Goal: Navigation & Orientation: Find specific page/section

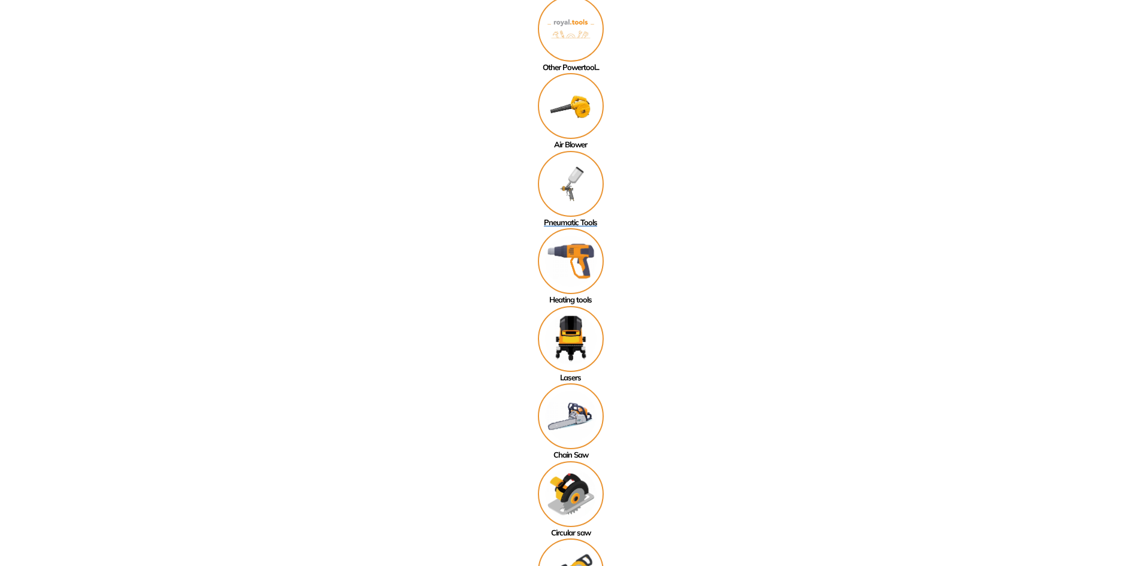
scroll to position [299, 0]
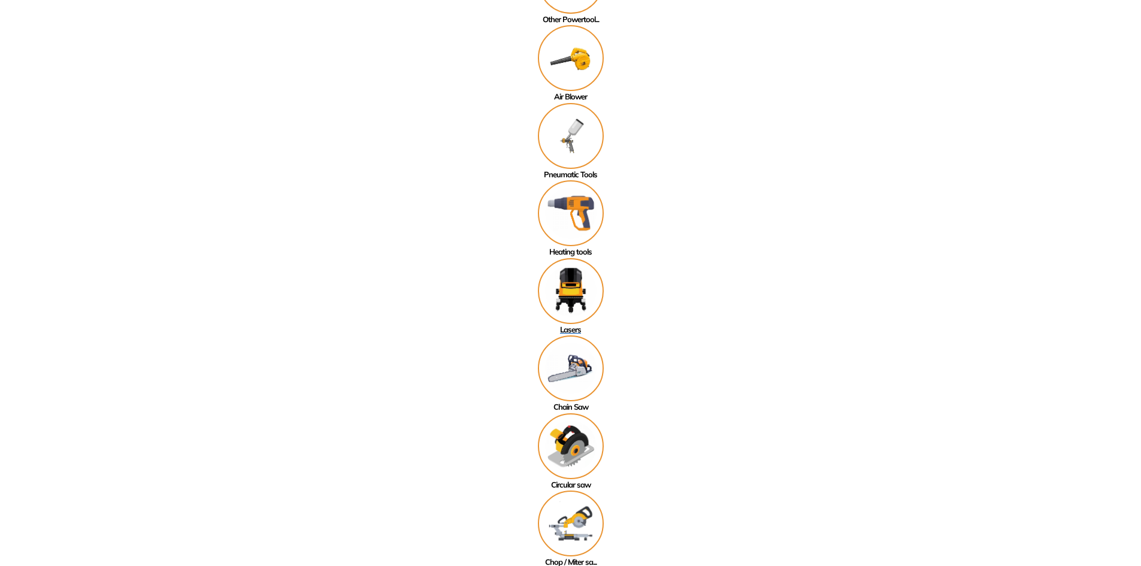
click at [573, 295] on img at bounding box center [571, 291] width 66 height 66
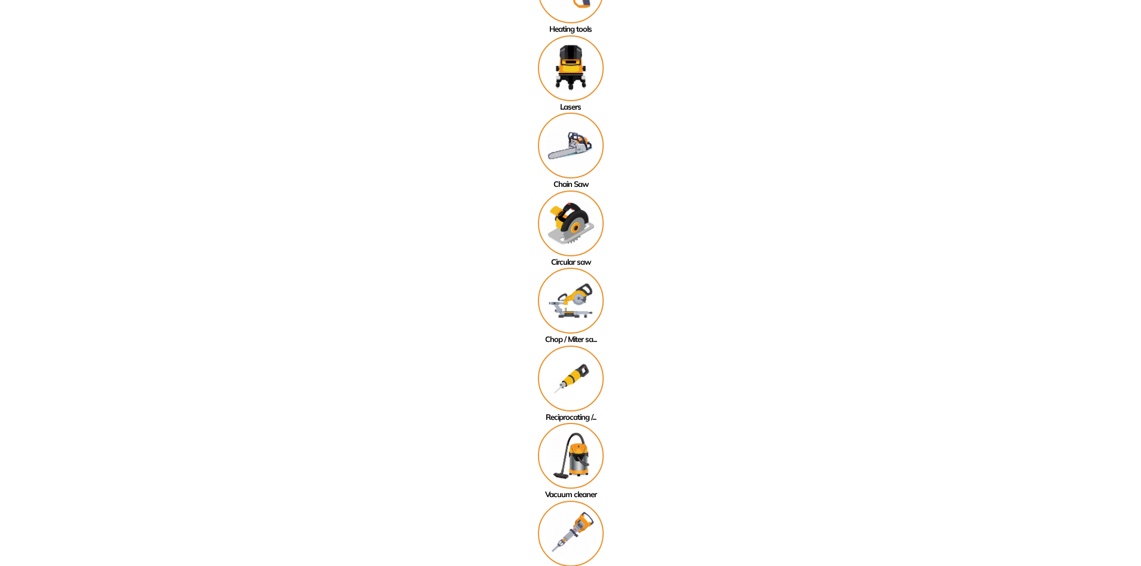
scroll to position [539, 0]
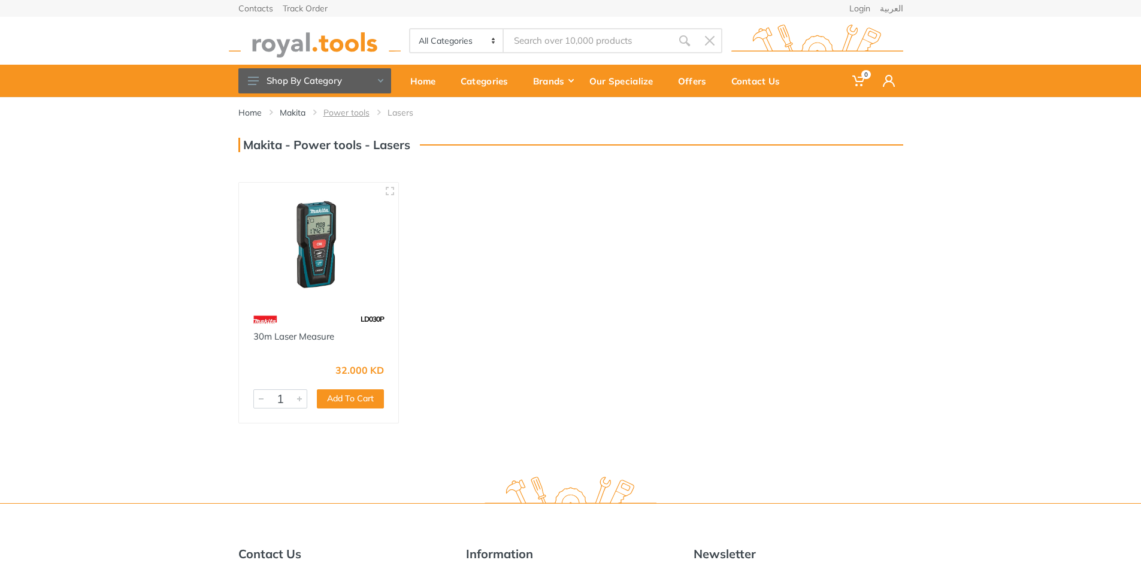
click at [325, 111] on link "Power tools" at bounding box center [346, 113] width 46 height 12
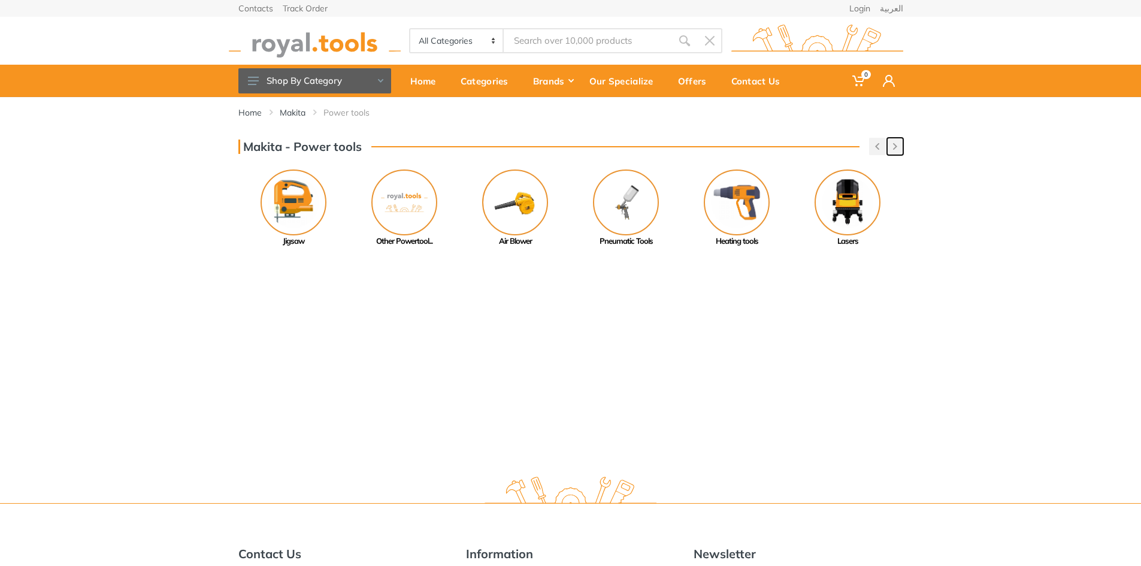
click at [893, 147] on icon "button" at bounding box center [895, 146] width 4 height 7
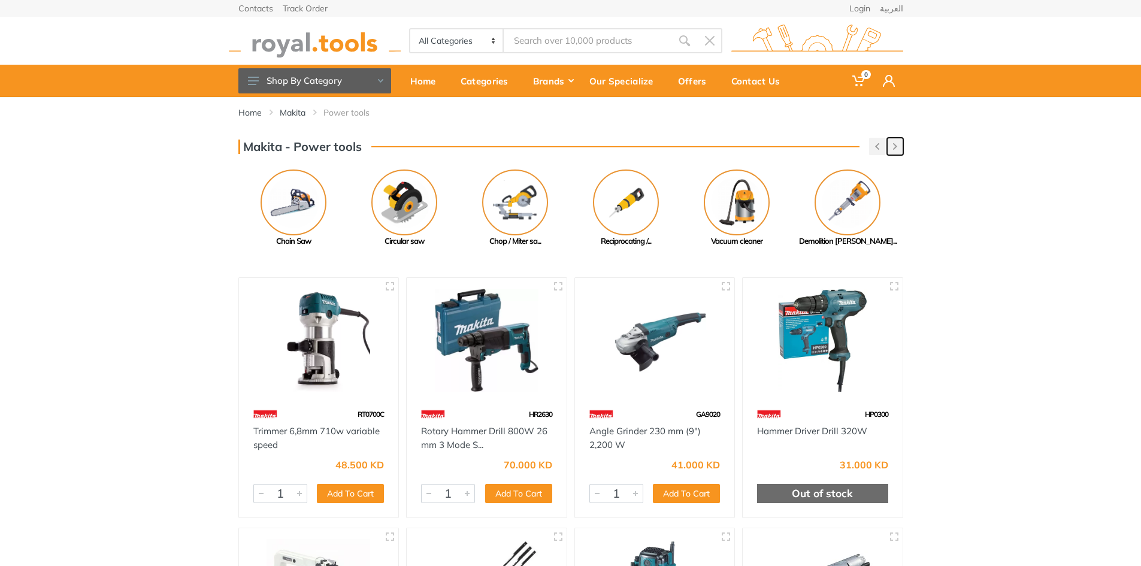
click at [891, 148] on button "button" at bounding box center [895, 146] width 16 height 17
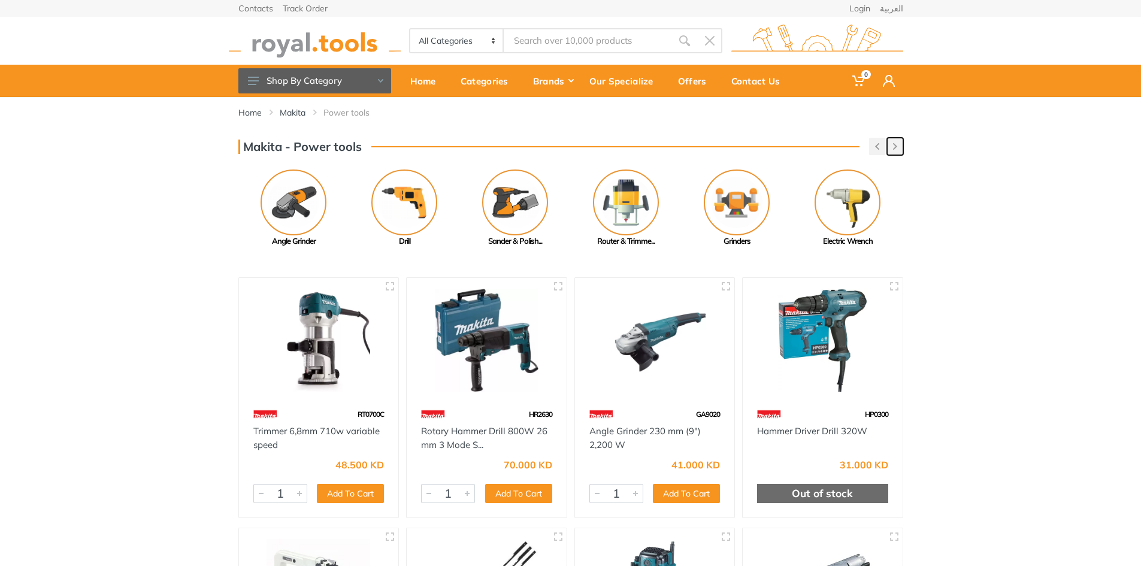
click at [889, 146] on button "button" at bounding box center [895, 146] width 16 height 17
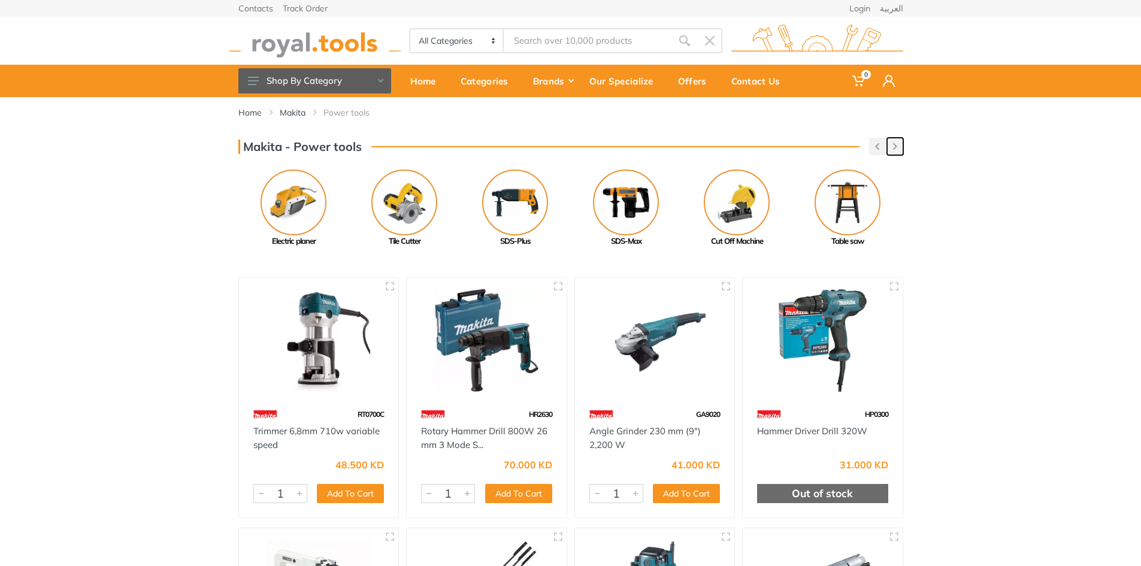
click at [888, 146] on button "button" at bounding box center [895, 146] width 16 height 17
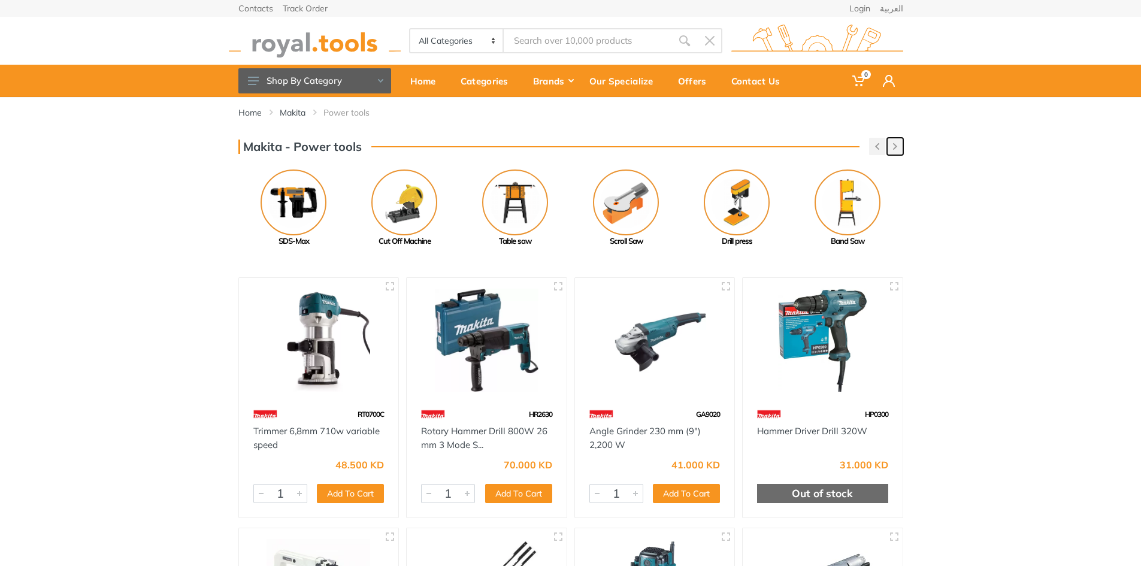
click at [897, 144] on button "button" at bounding box center [895, 146] width 16 height 17
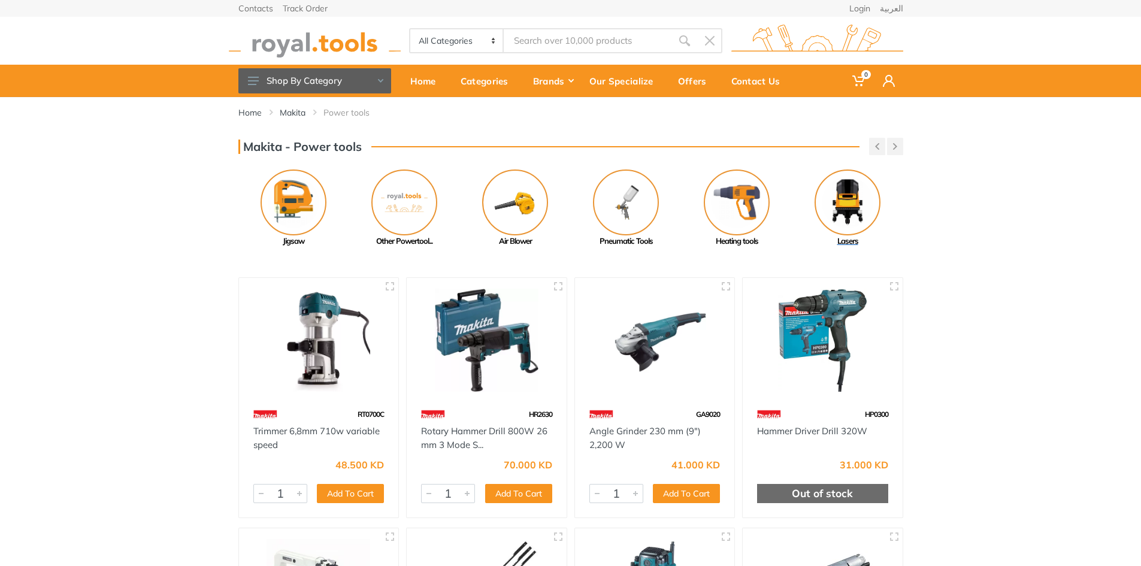
click at [848, 194] on img at bounding box center [847, 202] width 66 height 66
